Goal: Task Accomplishment & Management: Manage account settings

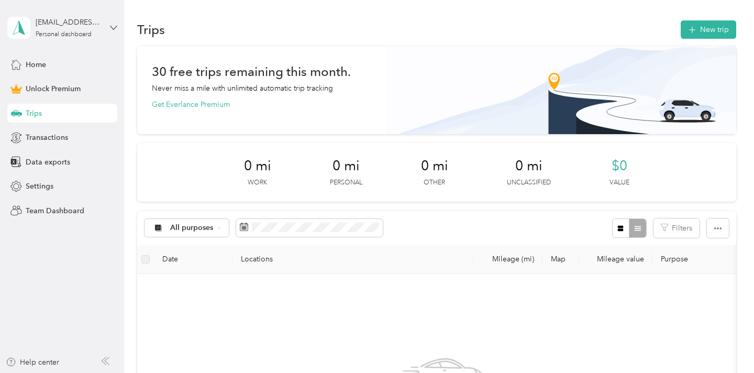
click at [111, 26] on icon at bounding box center [113, 27] width 7 height 7
click at [42, 85] on div "Log out" at bounding box center [36, 83] width 40 height 11
